Goal: Task Accomplishment & Management: Complete application form

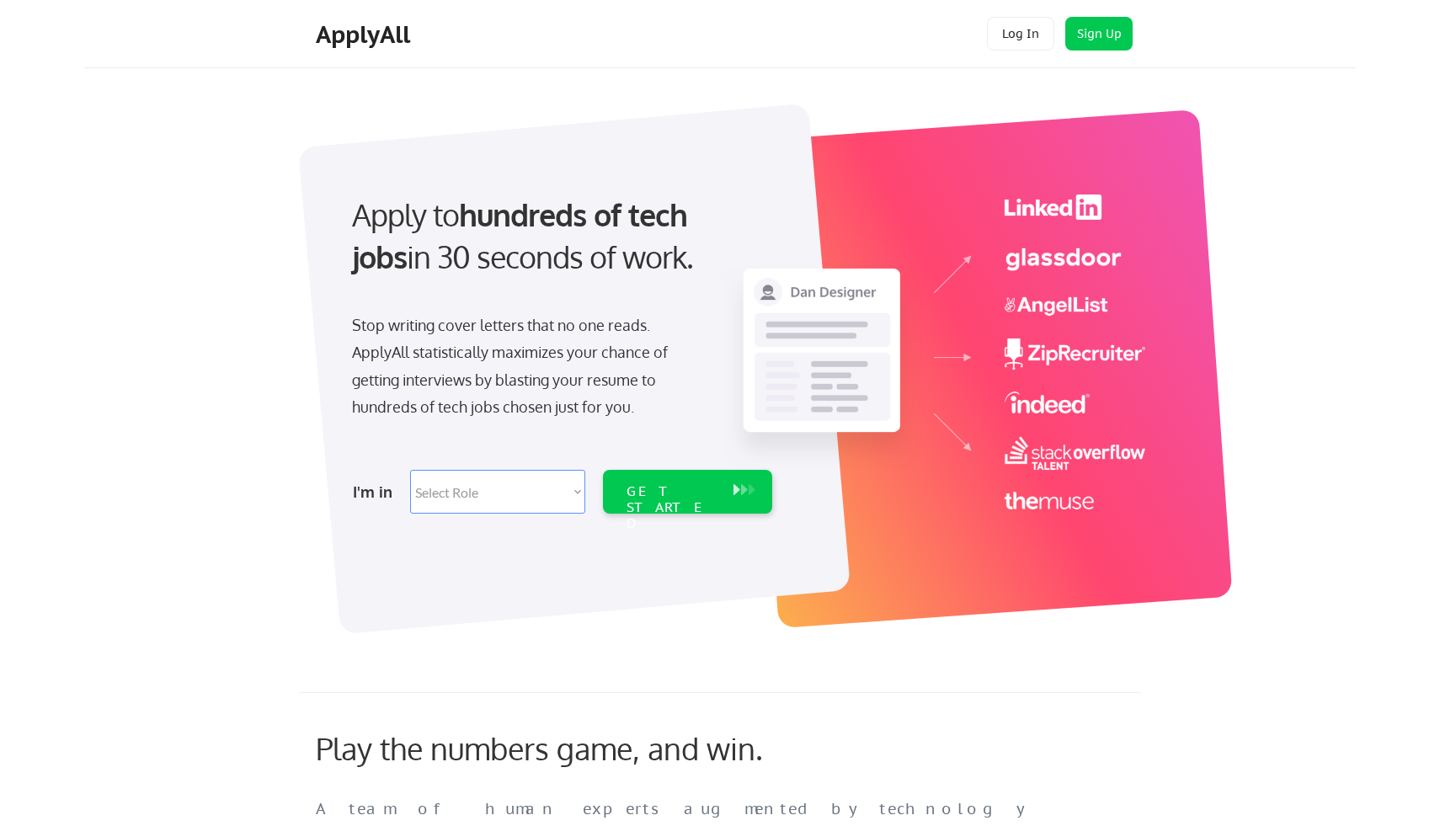
click at [437, 503] on select "Select Role Software Engineering Product Management Customer Success Sales UI/U…" at bounding box center [497, 492] width 175 height 44
select select ""design""
click at [698, 489] on div "GET STARTED" at bounding box center [672, 507] width 90 height 49
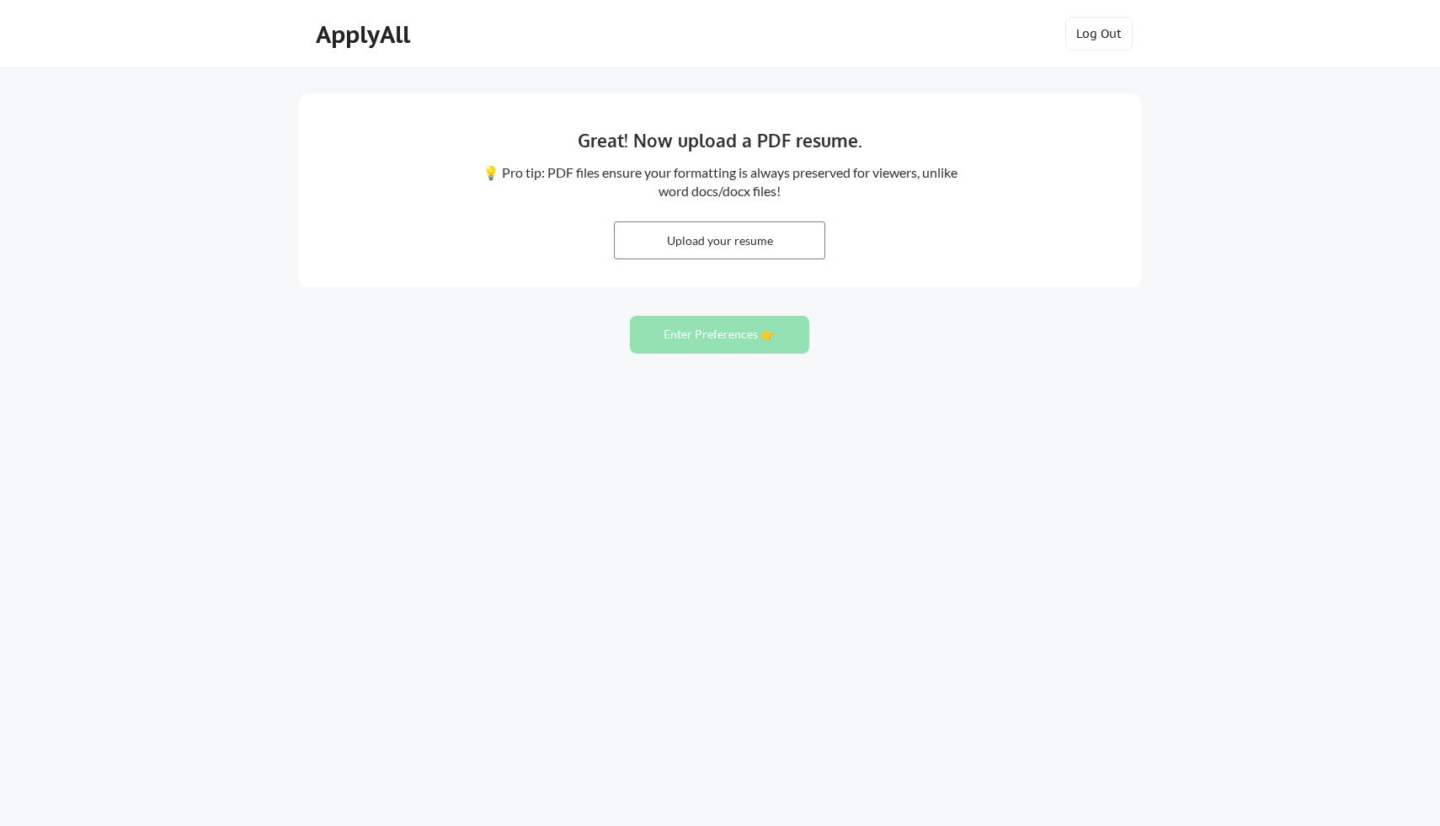
click at [739, 245] on input "file" at bounding box center [720, 240] width 210 height 36
